Goal: Task Accomplishment & Management: Manage account settings

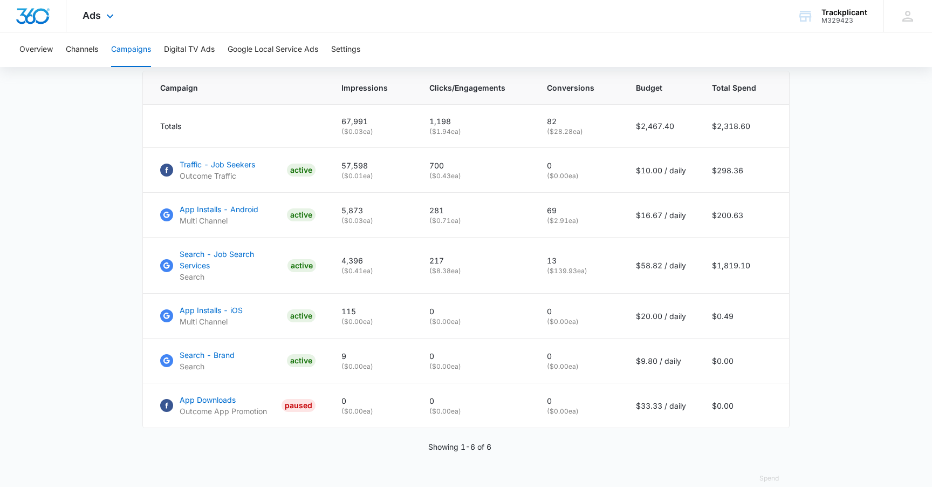
click at [36, 19] on img "Dashboard" at bounding box center [33, 16] width 35 height 16
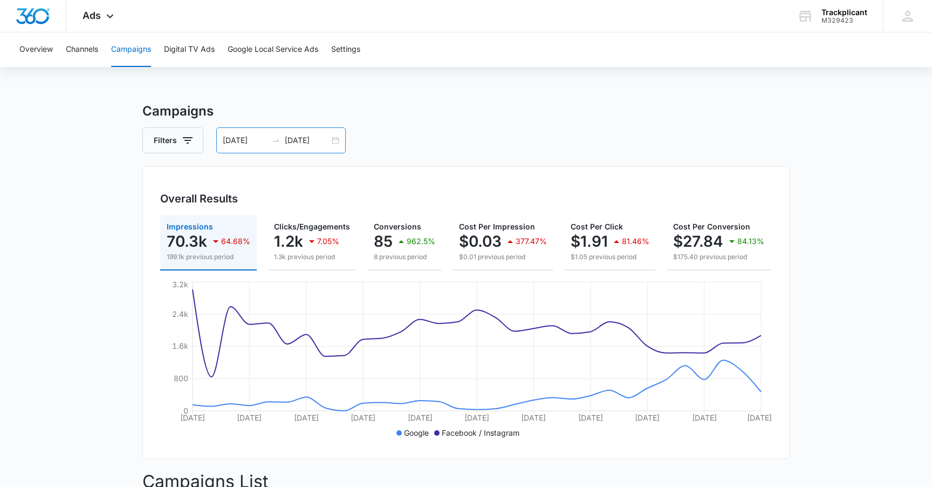
click at [282, 137] on div at bounding box center [276, 140] width 17 height 9
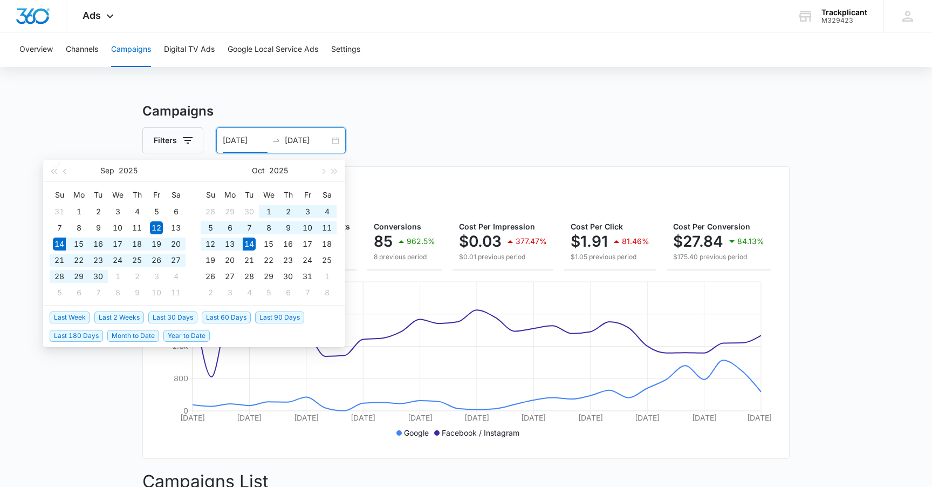
click at [182, 314] on span "Last 30 Days" at bounding box center [172, 317] width 49 height 12
type input "09/14/2025"
type input "10/14/2025"
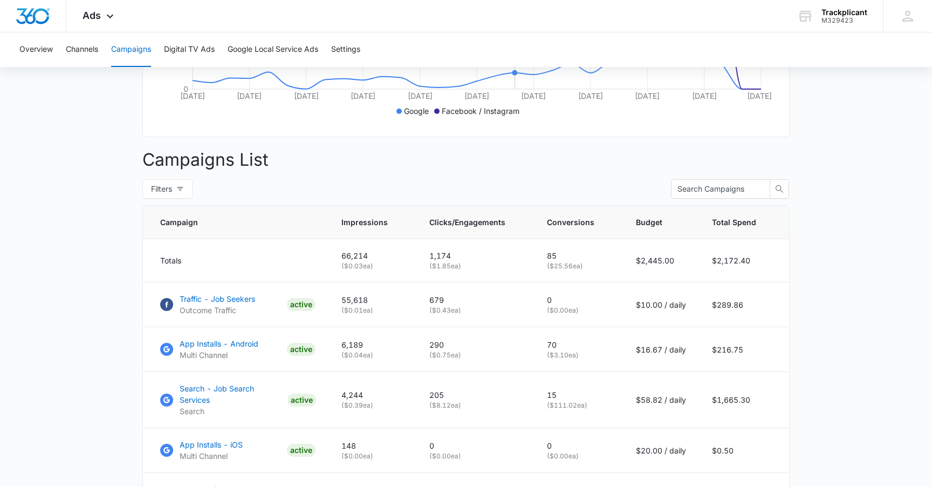
scroll to position [412, 0]
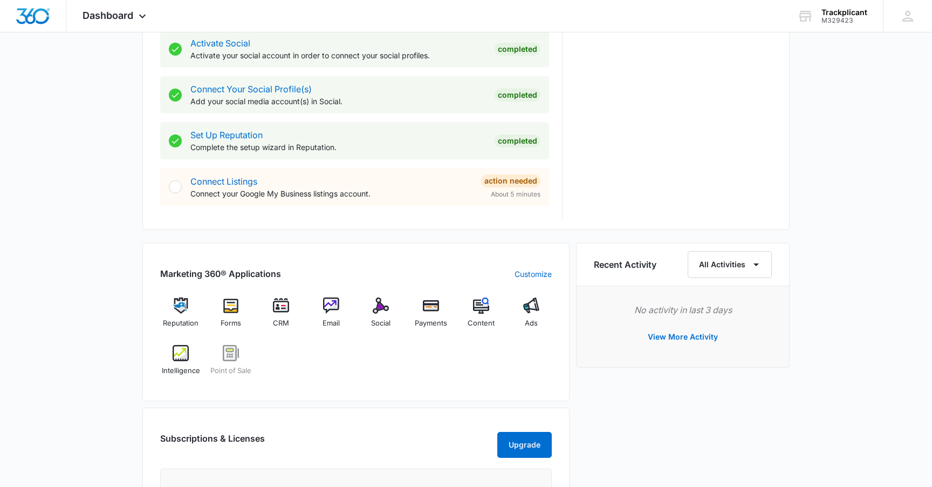
scroll to position [550, 0]
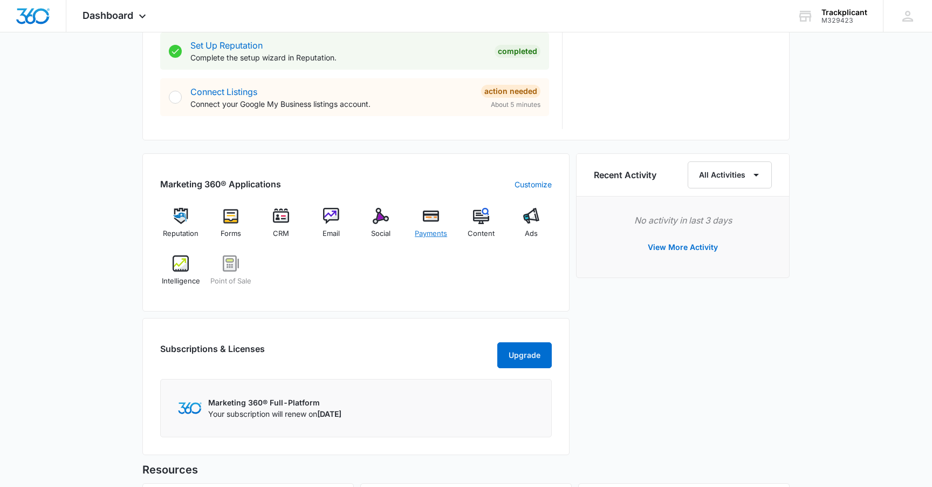
click at [430, 213] on img at bounding box center [431, 216] width 16 height 16
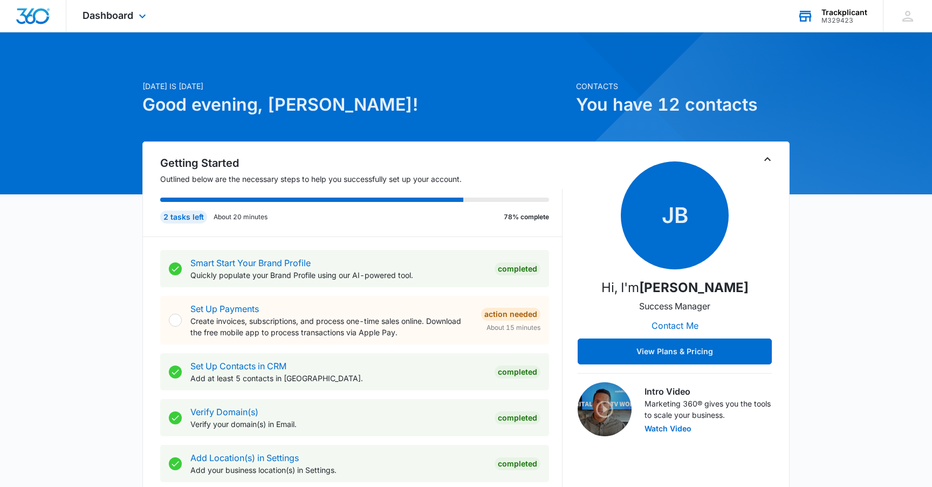
click at [831, 17] on div "M329423" at bounding box center [844, 21] width 46 height 8
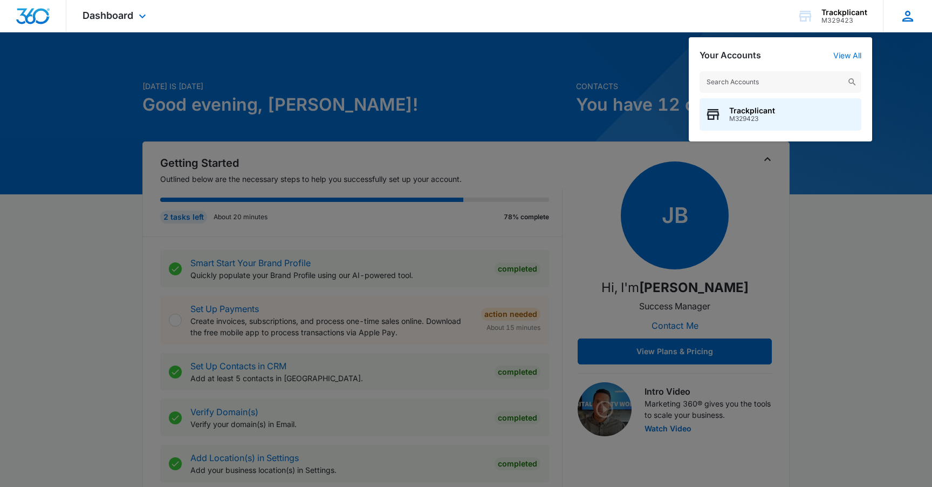
click at [910, 15] on icon at bounding box center [908, 16] width 16 height 16
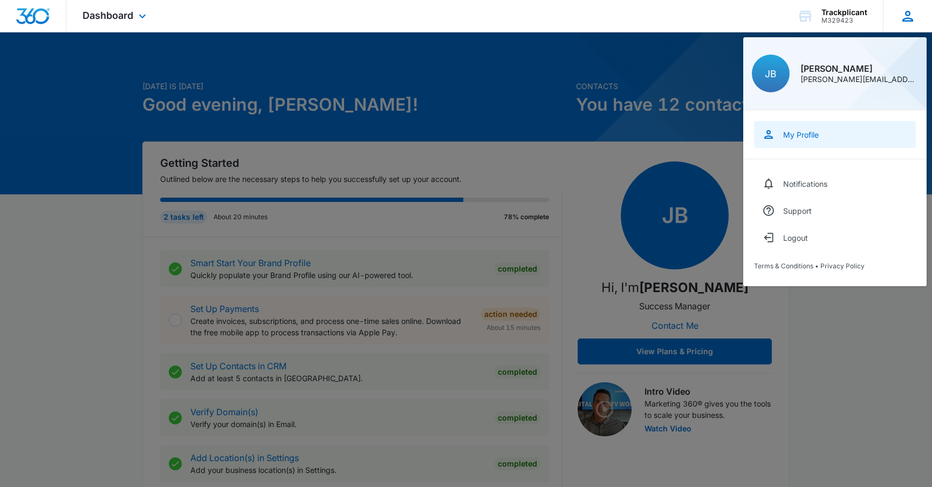
click at [802, 133] on div "My Profile" at bounding box center [801, 134] width 36 height 9
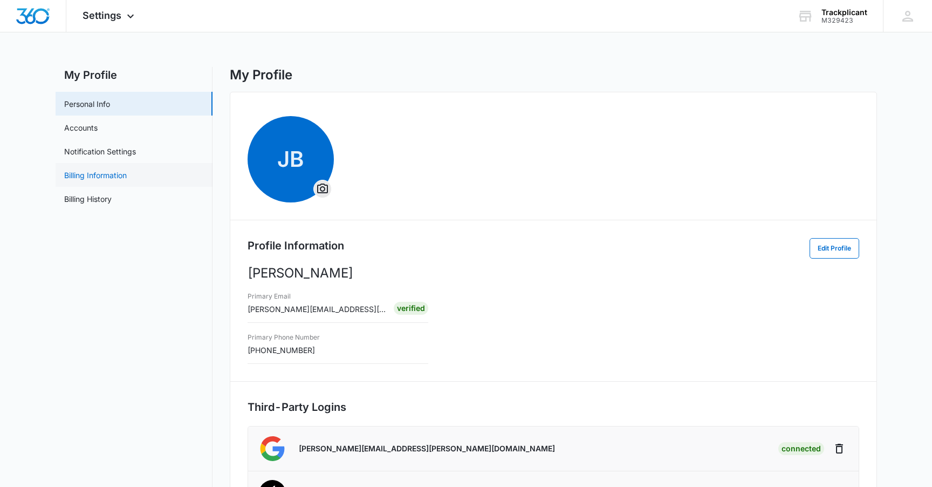
click at [96, 171] on link "Billing Information" at bounding box center [95, 174] width 63 height 11
